Goal: Transaction & Acquisition: Purchase product/service

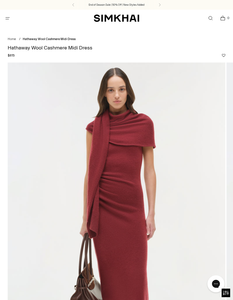
click at [5, 23] on span "Open menu modal" at bounding box center [8, 19] width 12 height 12
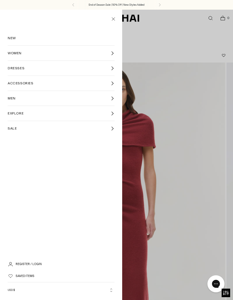
click at [111, 68] on icon at bounding box center [112, 68] width 4 height 4
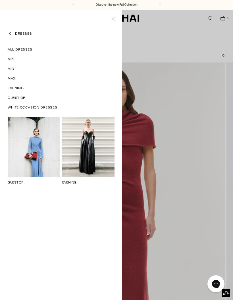
click at [12, 49] on span "All Dresses" at bounding box center [20, 49] width 25 height 5
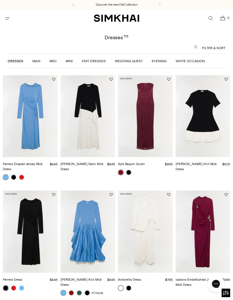
click at [213, 49] on button "Filter & Sort" at bounding box center [117, 47] width 218 height 11
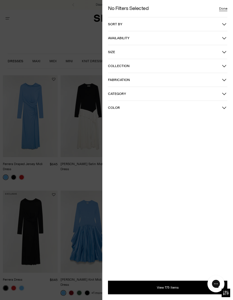
click at [224, 26] on icon "button" at bounding box center [224, 24] width 5 height 5
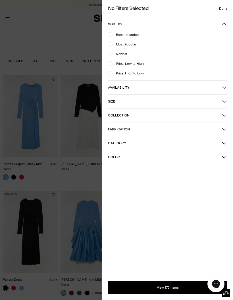
click at [127, 53] on span "Newest" at bounding box center [120, 53] width 15 height 5
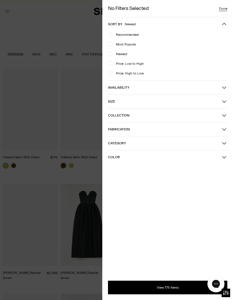
scroll to position [31, 0]
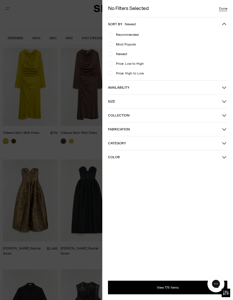
click at [168, 288] on button "View 175 Items" at bounding box center [167, 288] width 119 height 14
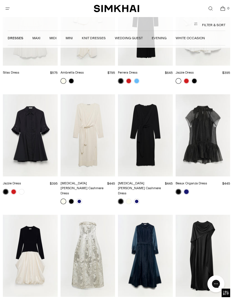
scroll to position [3713, 0]
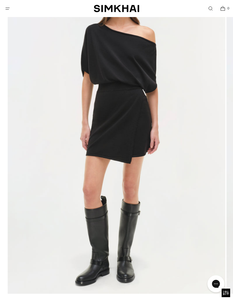
scroll to position [105, 0]
